Goal: Download file/media

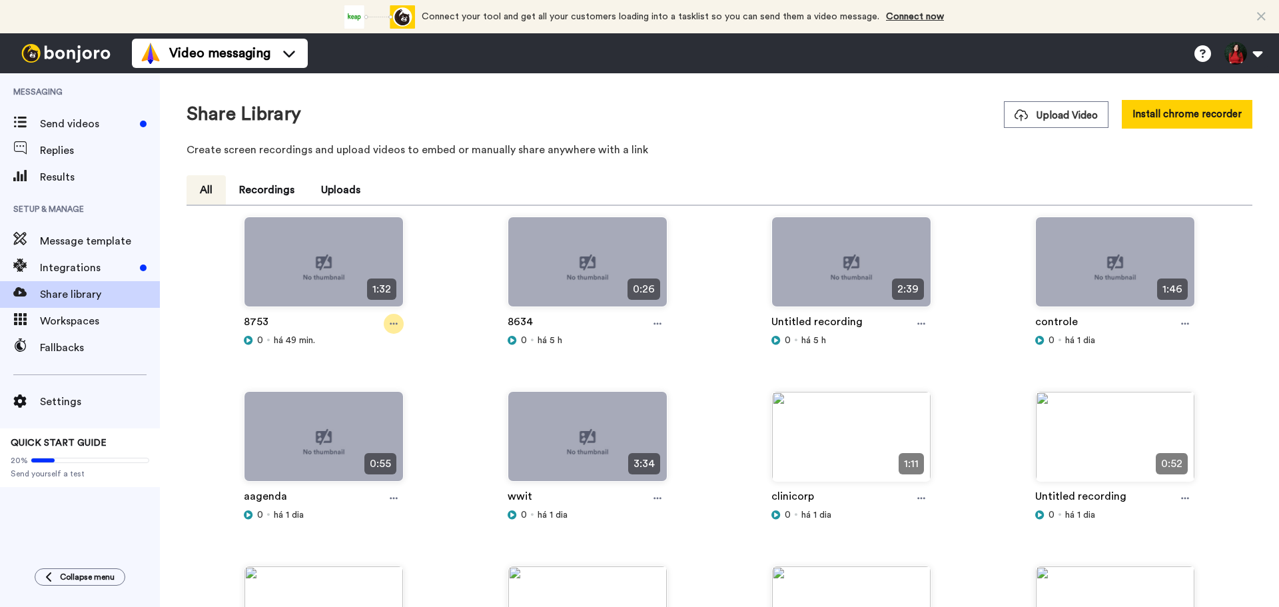
click at [390, 324] on icon at bounding box center [394, 323] width 8 height 9
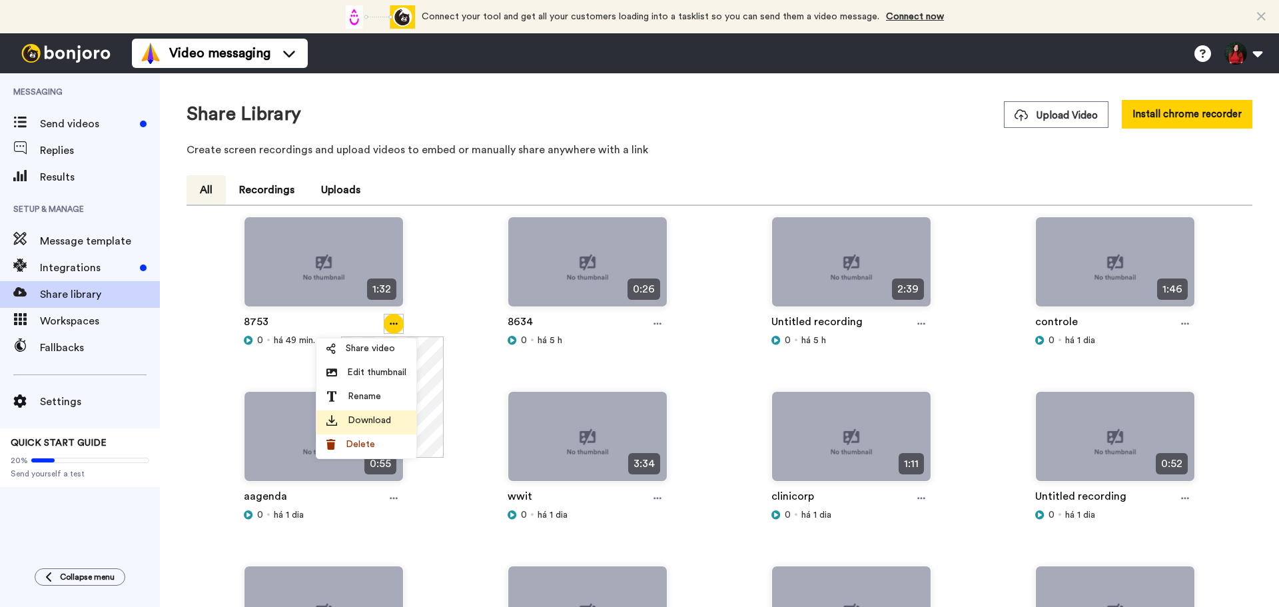
click at [370, 420] on span "Download" at bounding box center [369, 420] width 43 height 13
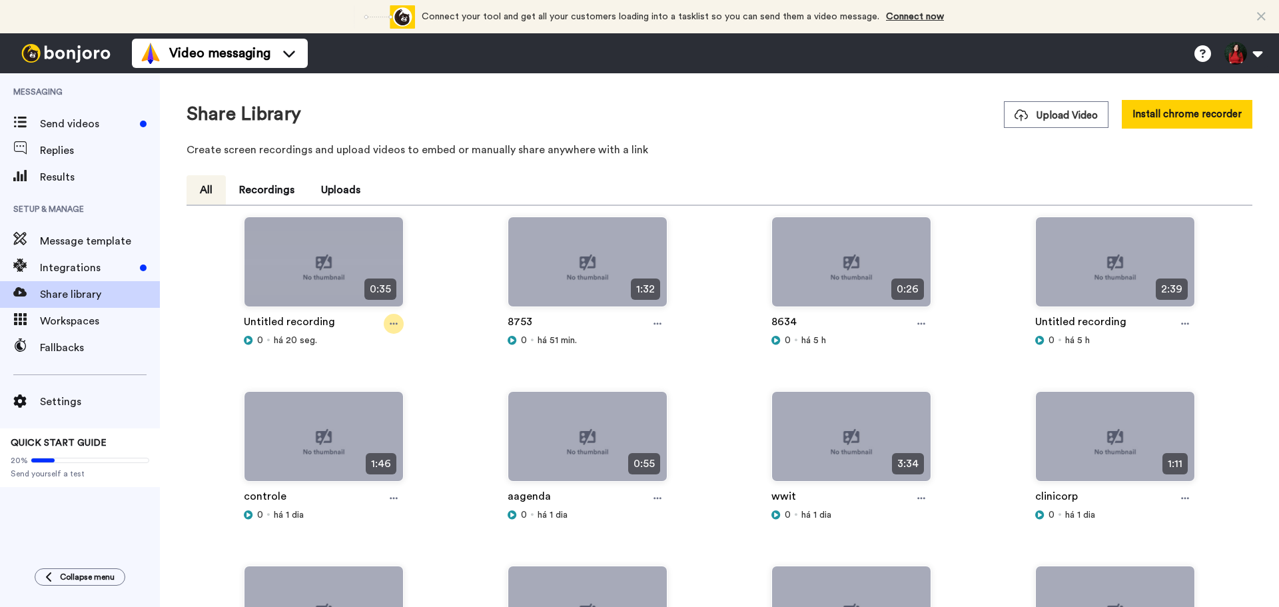
click at [392, 328] on icon at bounding box center [394, 323] width 8 height 9
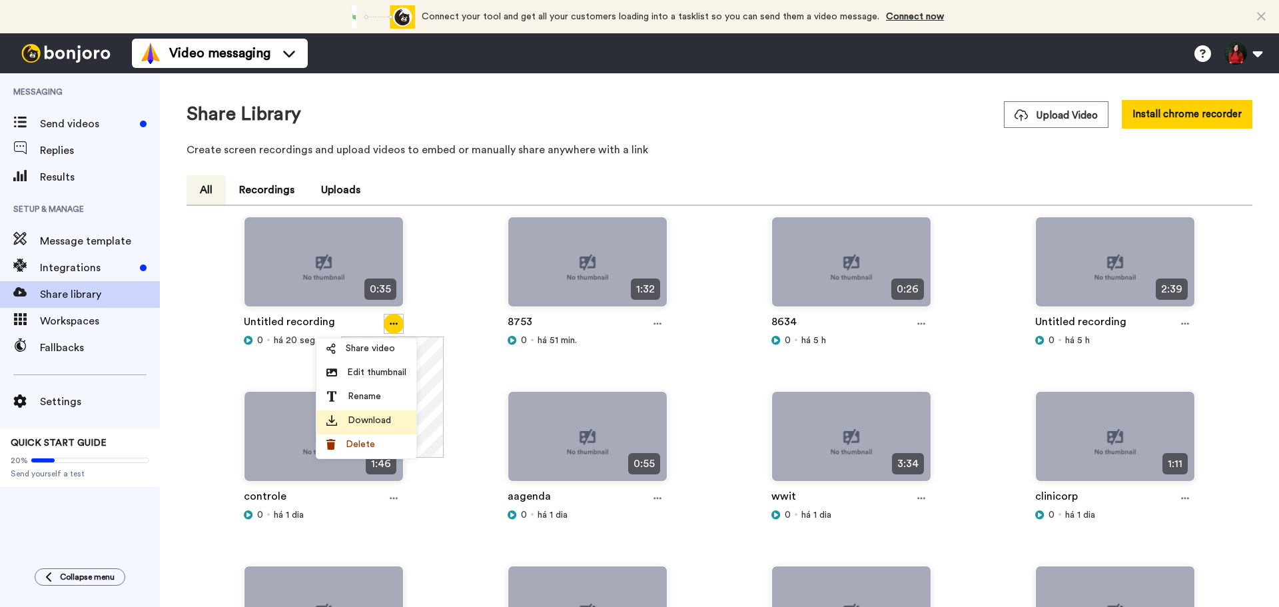
click at [396, 422] on div "Download" at bounding box center [366, 420] width 80 height 13
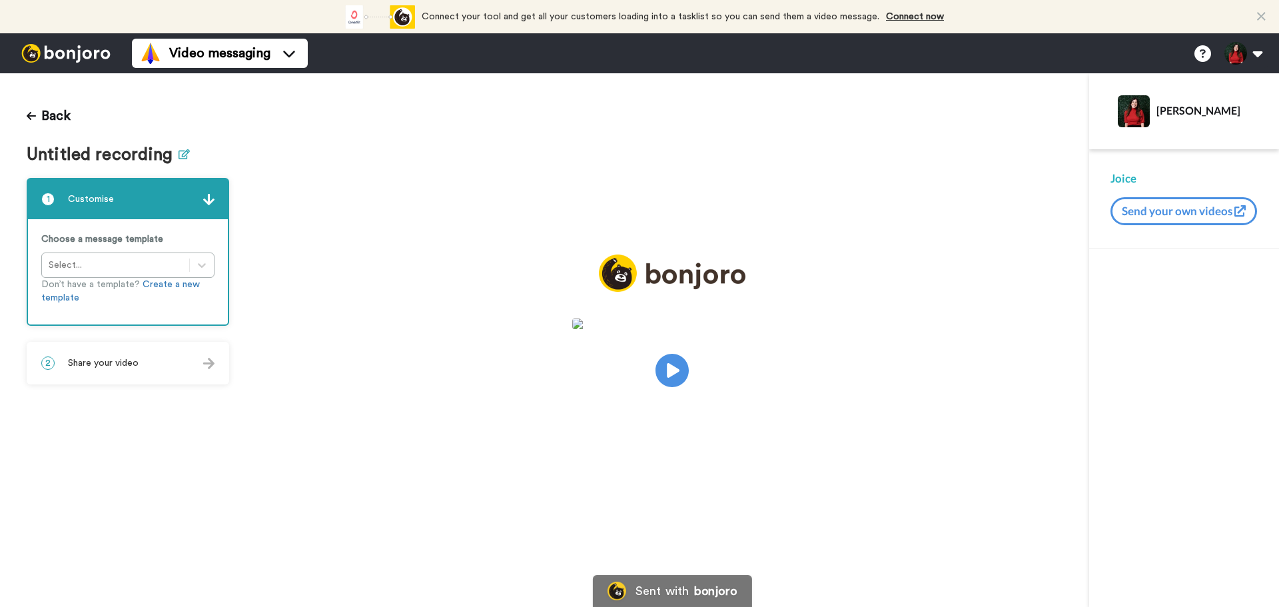
click at [183, 150] on icon at bounding box center [183, 154] width 11 height 10
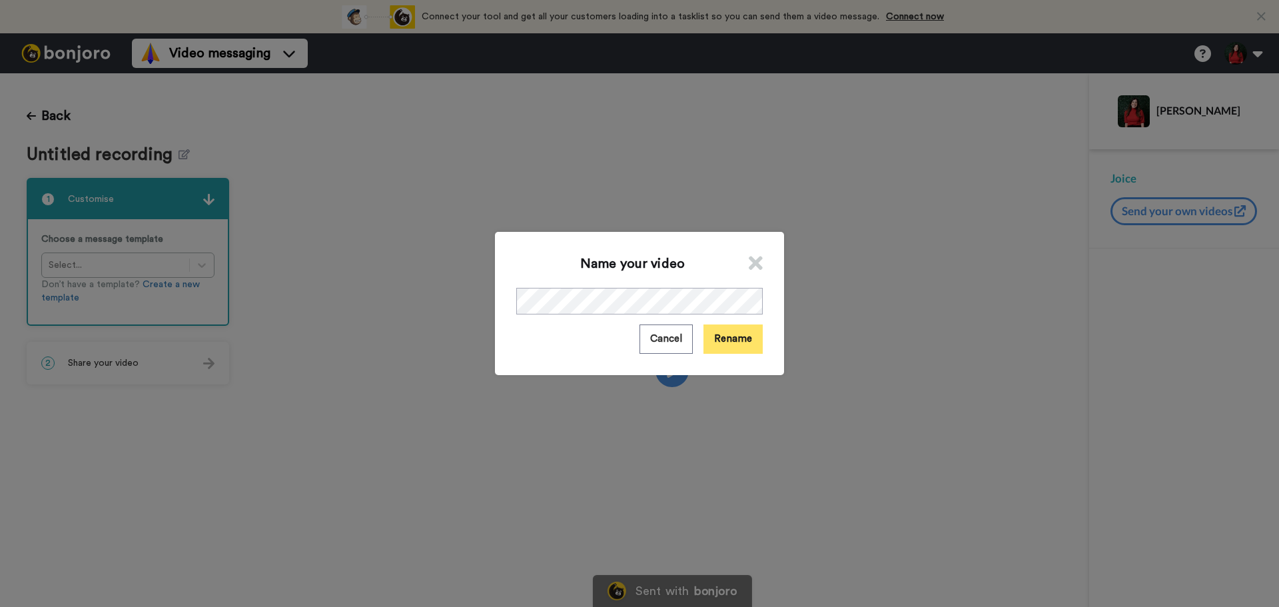
click at [718, 327] on button "Rename" at bounding box center [732, 338] width 59 height 29
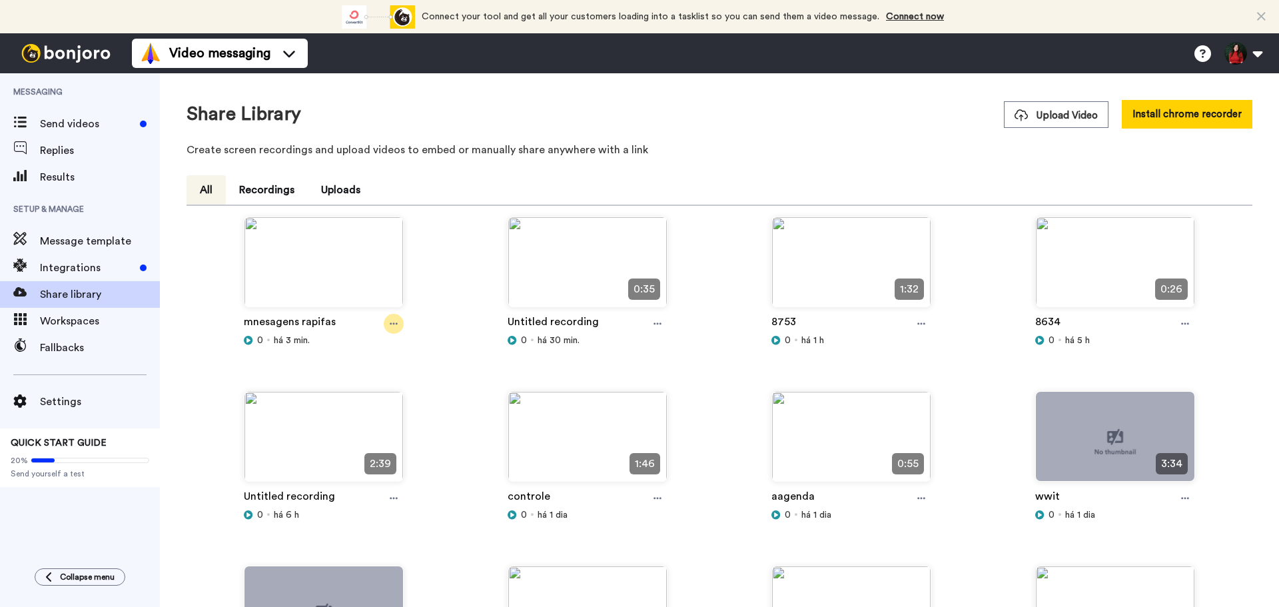
click at [388, 323] on div at bounding box center [394, 324] width 20 height 20
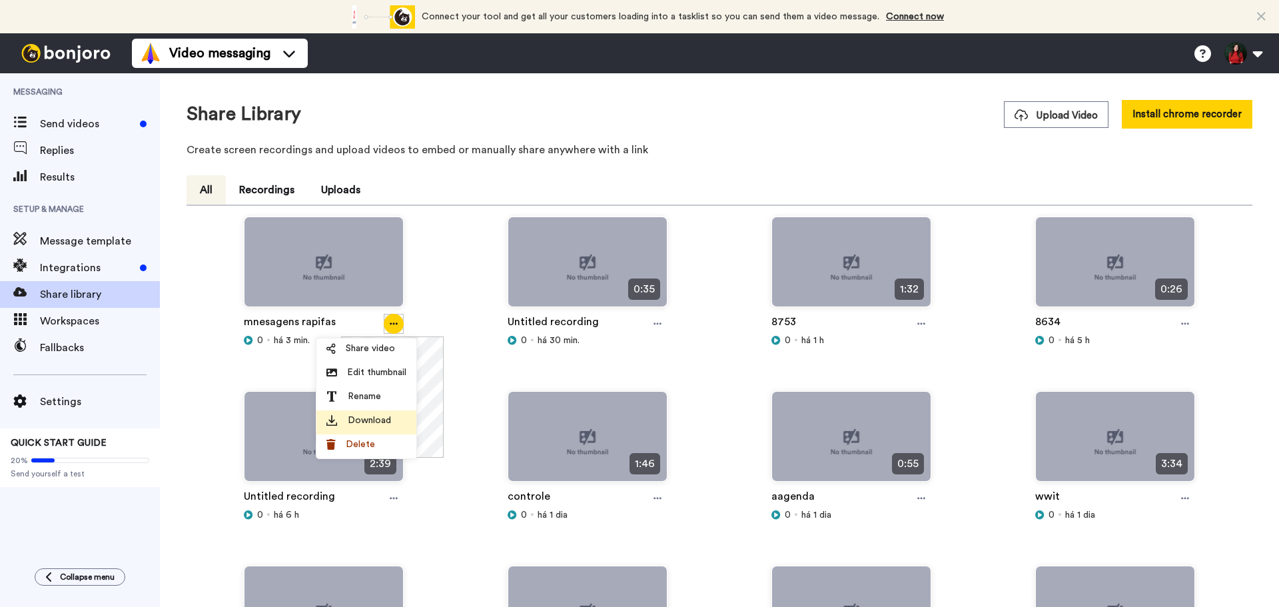
click at [356, 422] on span "Download" at bounding box center [369, 420] width 43 height 13
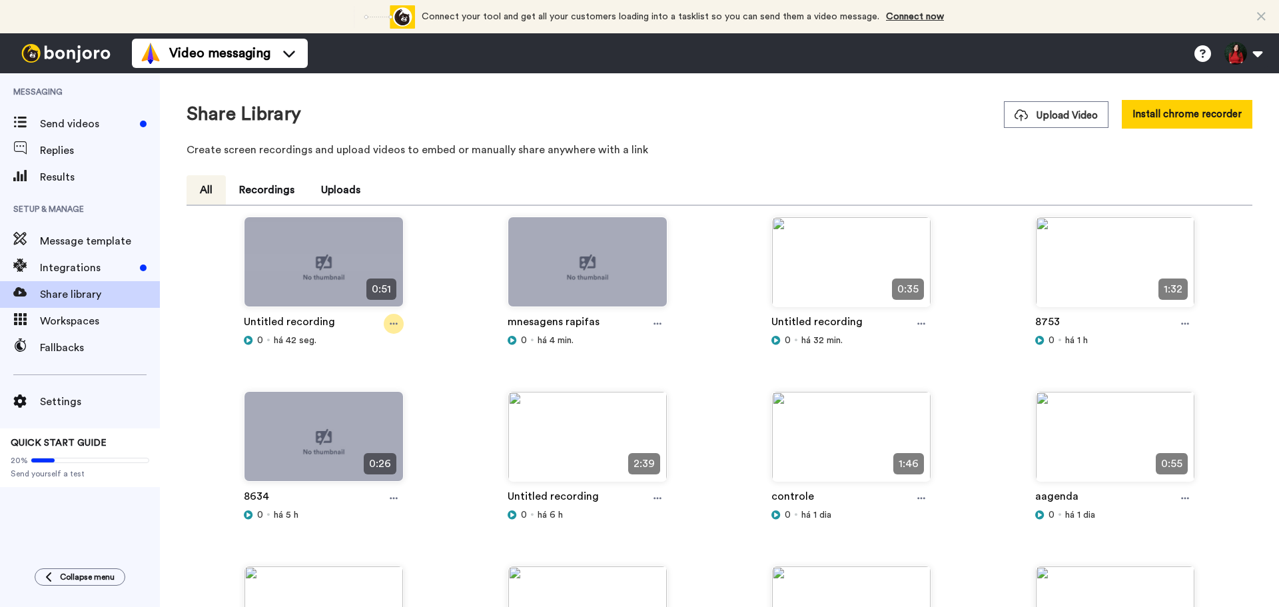
click at [390, 326] on icon at bounding box center [394, 323] width 8 height 9
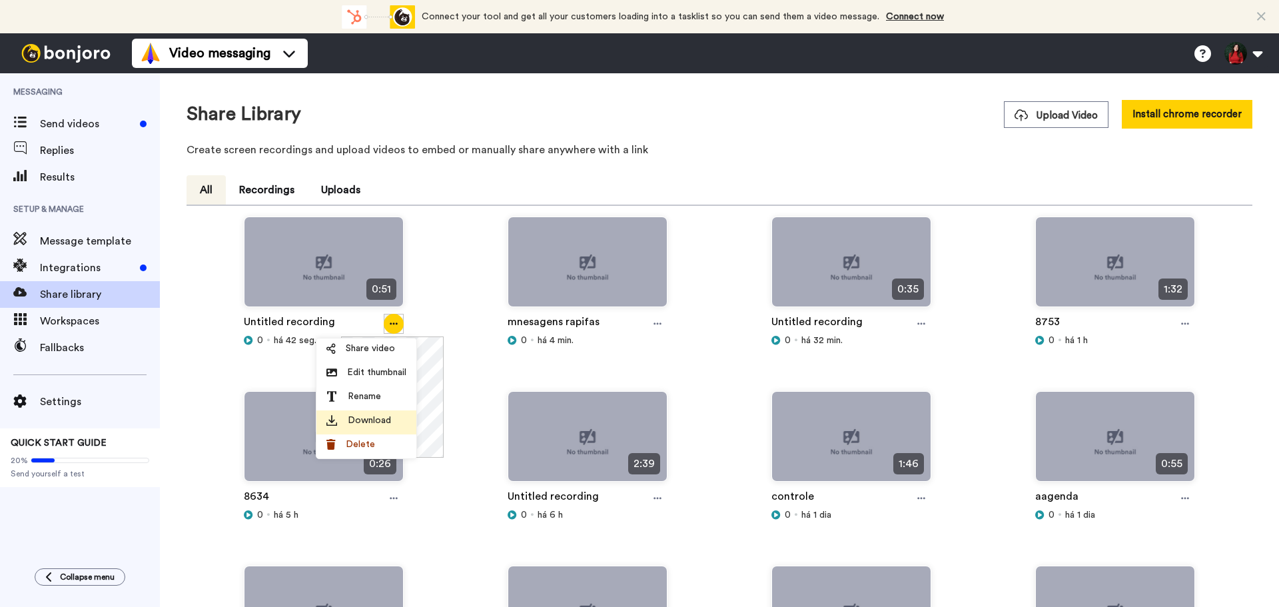
click at [388, 416] on span "Download" at bounding box center [369, 420] width 43 height 13
